Goal: Check status: Check status

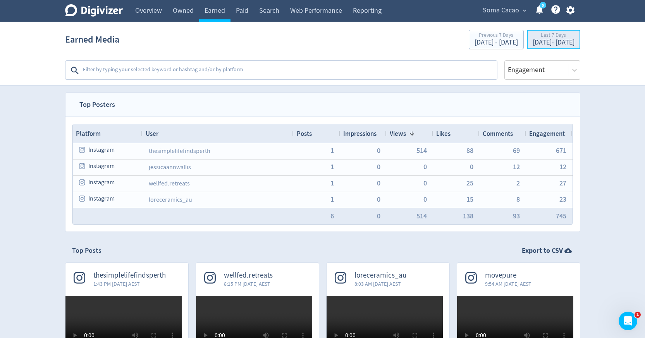
click at [552, 39] on div "Last 7 Days" at bounding box center [554, 36] width 42 height 7
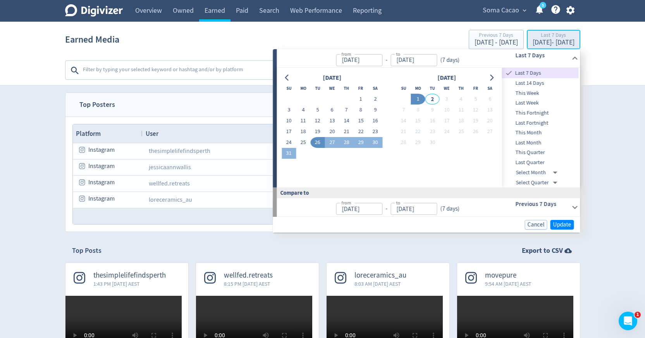
type input "[DATE]"
click at [362, 101] on button "1" at bounding box center [361, 99] width 14 height 11
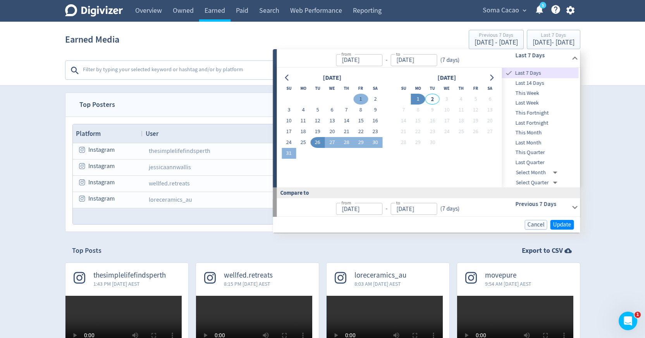
type input "[DATE]"
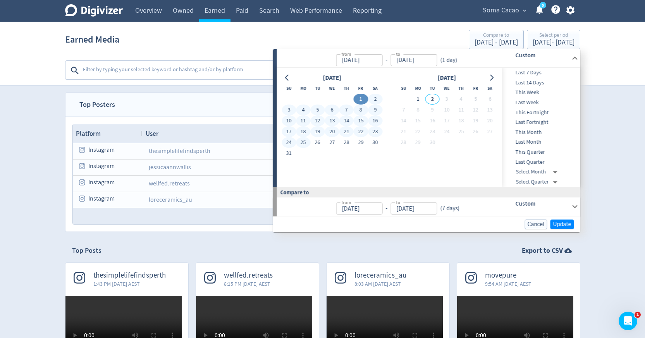
click at [305, 143] on button "25" at bounding box center [303, 142] width 14 height 11
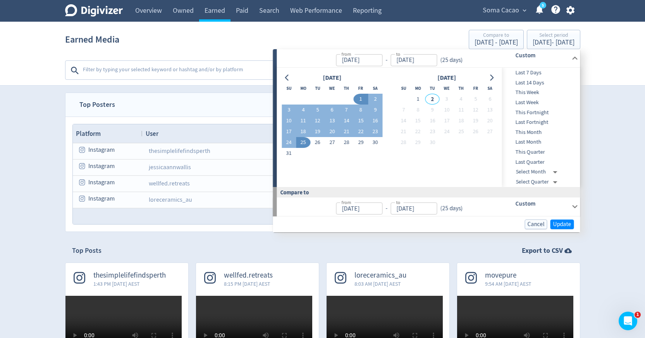
type input "[DATE]"
click at [559, 226] on span "Update" at bounding box center [563, 225] width 18 height 6
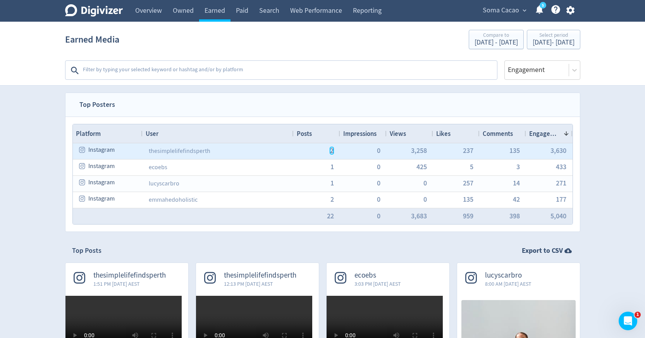
click at [332, 151] on span "2" at bounding box center [331, 150] width 3 height 7
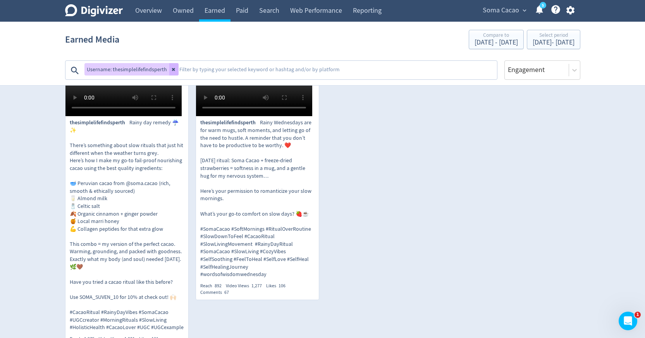
scroll to position [248, 0]
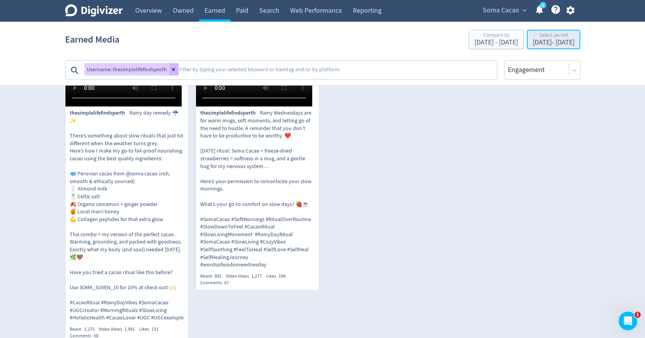
click at [548, 45] on div "[DATE] - [DATE]" at bounding box center [554, 42] width 42 height 7
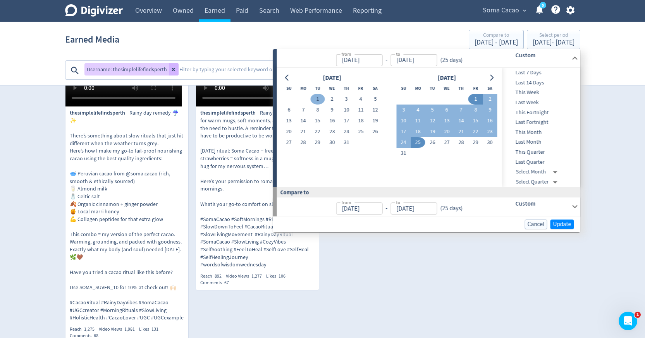
click at [319, 100] on button "1" at bounding box center [318, 99] width 14 height 11
type input "[DATE]"
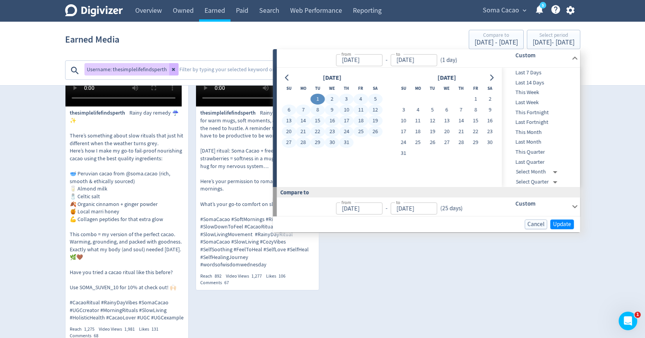
click at [345, 144] on button "31" at bounding box center [347, 142] width 14 height 11
type input "[DATE]"
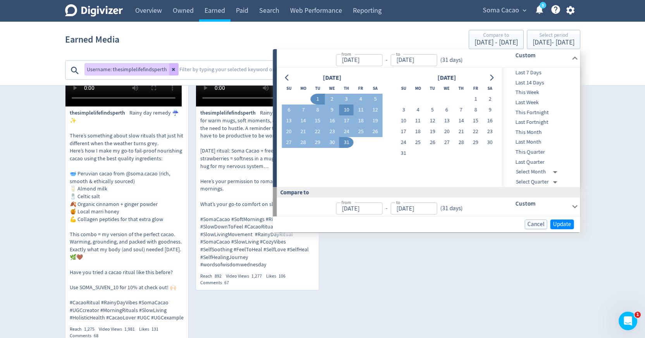
click at [343, 111] on button "10" at bounding box center [347, 110] width 14 height 11
type input "[DATE]"
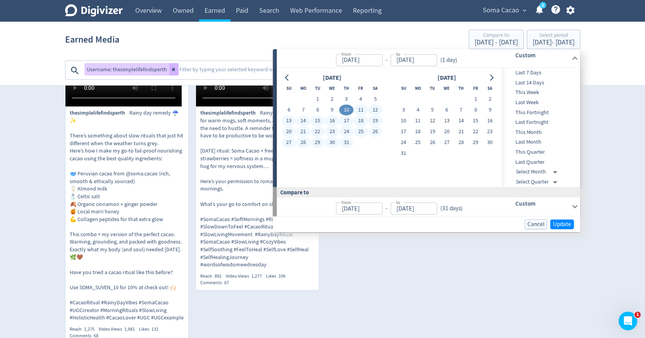
click at [349, 139] on button "31" at bounding box center [347, 142] width 14 height 11
type input "[DATE]"
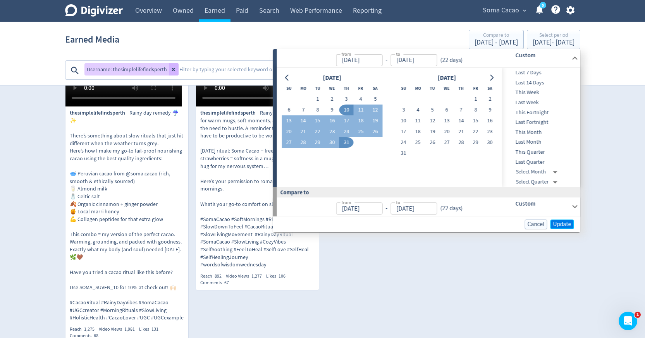
click at [560, 225] on span "Update" at bounding box center [563, 225] width 18 height 6
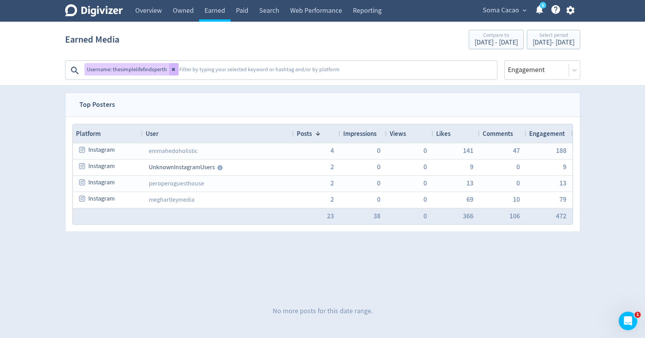
click at [402, 136] on span "Views" at bounding box center [398, 133] width 16 height 9
